Goal: Information Seeking & Learning: Learn about a topic

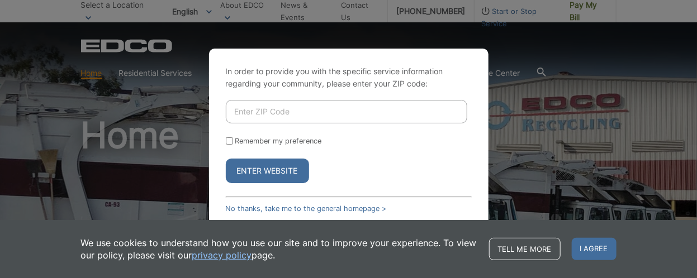
click at [237, 107] on input "Enter ZIP Code" at bounding box center [346, 111] width 241 height 23
type input "91942"
click at [258, 167] on button "Enter Website" at bounding box center [267, 171] width 83 height 25
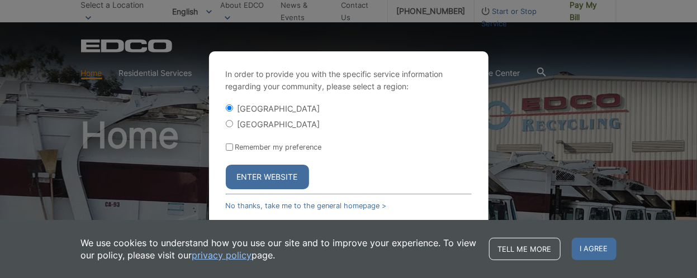
click at [264, 176] on button "Enter Website" at bounding box center [267, 177] width 83 height 25
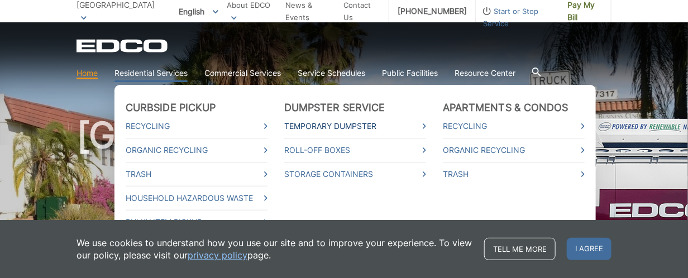
click at [425, 125] on icon at bounding box center [424, 126] width 3 height 6
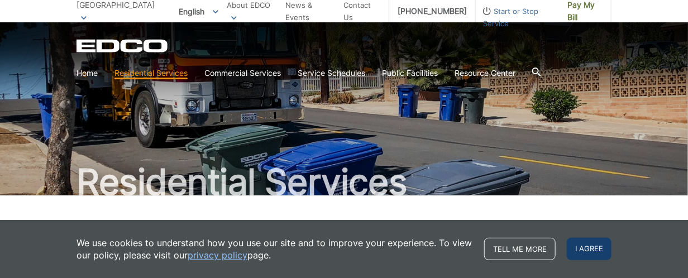
click at [594, 252] on span "I agree" at bounding box center [589, 249] width 45 height 22
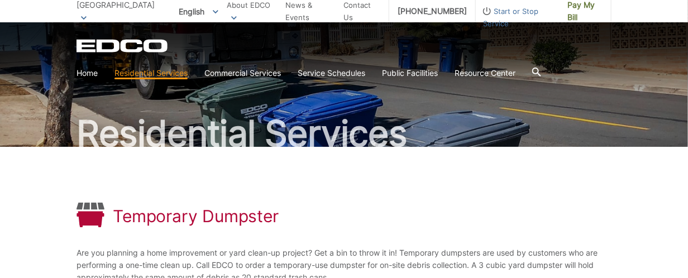
scroll to position [46, 0]
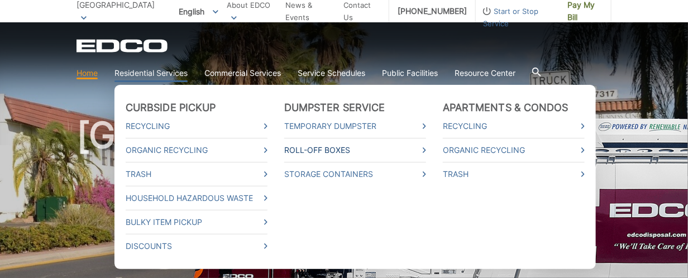
click at [425, 148] on icon at bounding box center [424, 150] width 3 height 6
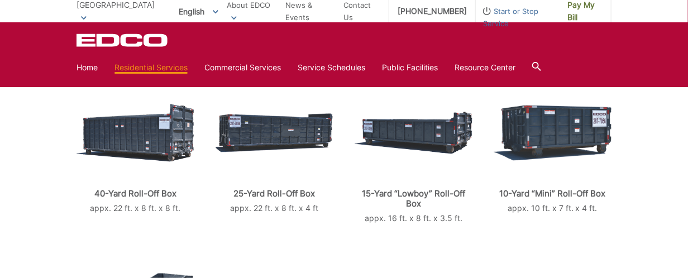
scroll to position [268, 0]
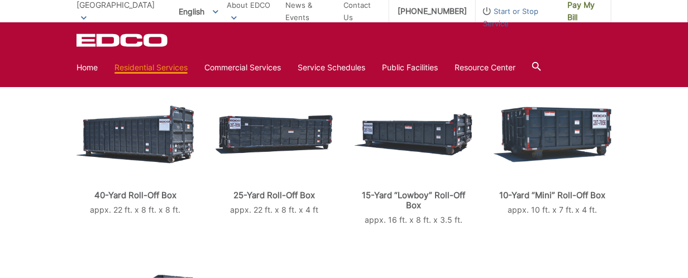
click at [559, 220] on div "10-Yard “Mini” Roll-Off Box appx. 10 ft. x 7 ft. x 4 ft." at bounding box center [553, 158] width 118 height 136
click at [557, 132] on img at bounding box center [553, 135] width 118 height 56
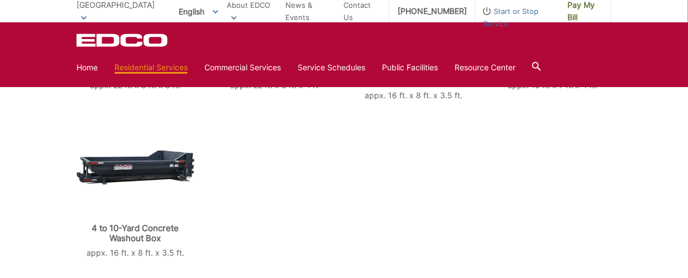
scroll to position [402, 0]
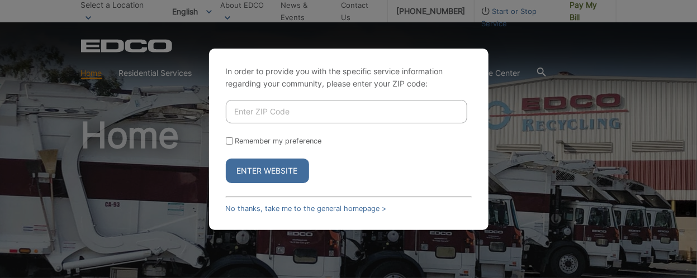
click at [236, 112] on input "Enter ZIP Code" at bounding box center [346, 111] width 241 height 23
type input "91942"
click at [255, 171] on button "Enter Website" at bounding box center [267, 171] width 83 height 25
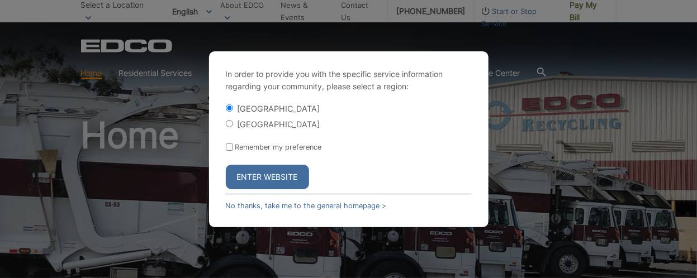
click at [255, 171] on button "Enter Website" at bounding box center [267, 177] width 83 height 25
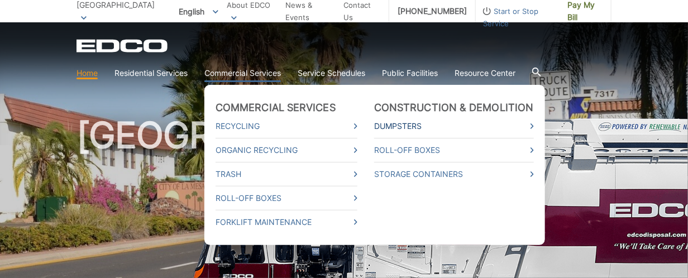
click at [528, 125] on link "Dumpsters" at bounding box center [454, 126] width 160 height 12
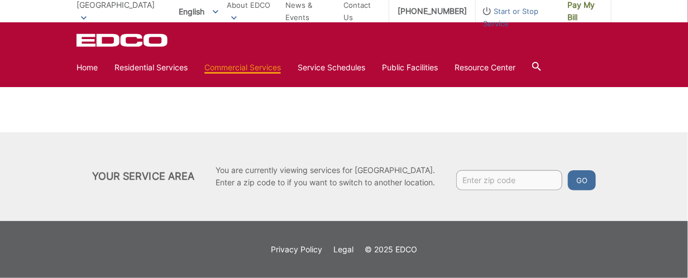
scroll to position [265, 0]
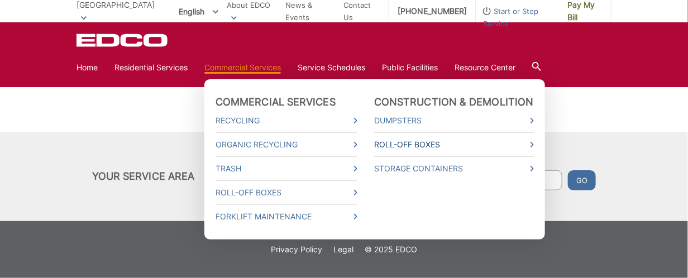
click at [531, 141] on span at bounding box center [532, 145] width 3 height 12
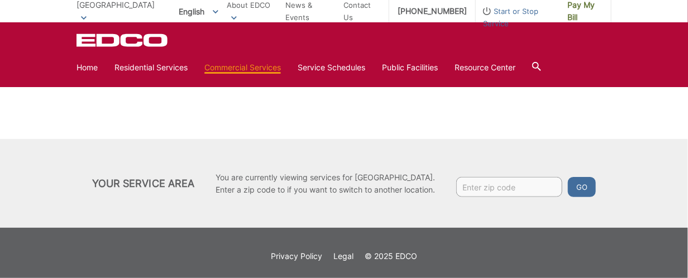
scroll to position [265, 0]
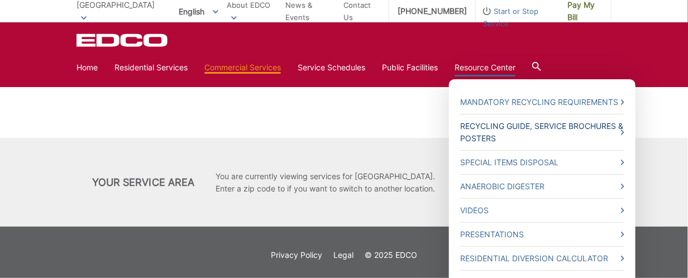
click at [624, 134] on icon at bounding box center [622, 133] width 3 height 6
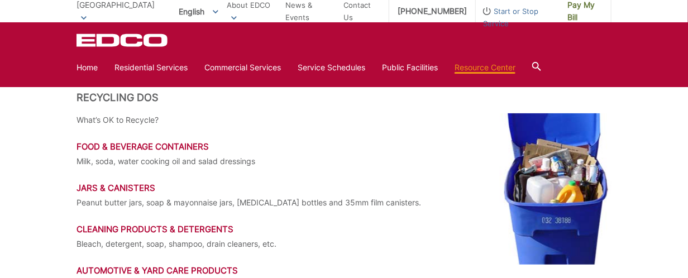
scroll to position [1548, 0]
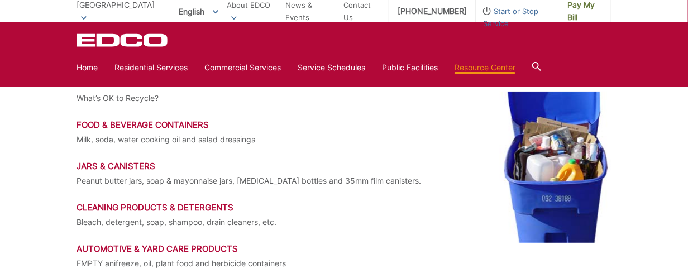
click at [477, 167] on h3 "Jars & Canisters" at bounding box center [344, 166] width 535 height 10
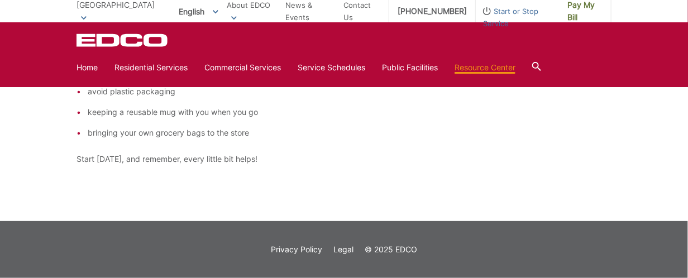
scroll to position [2522, 0]
